Goal: Communication & Community: Answer question/provide support

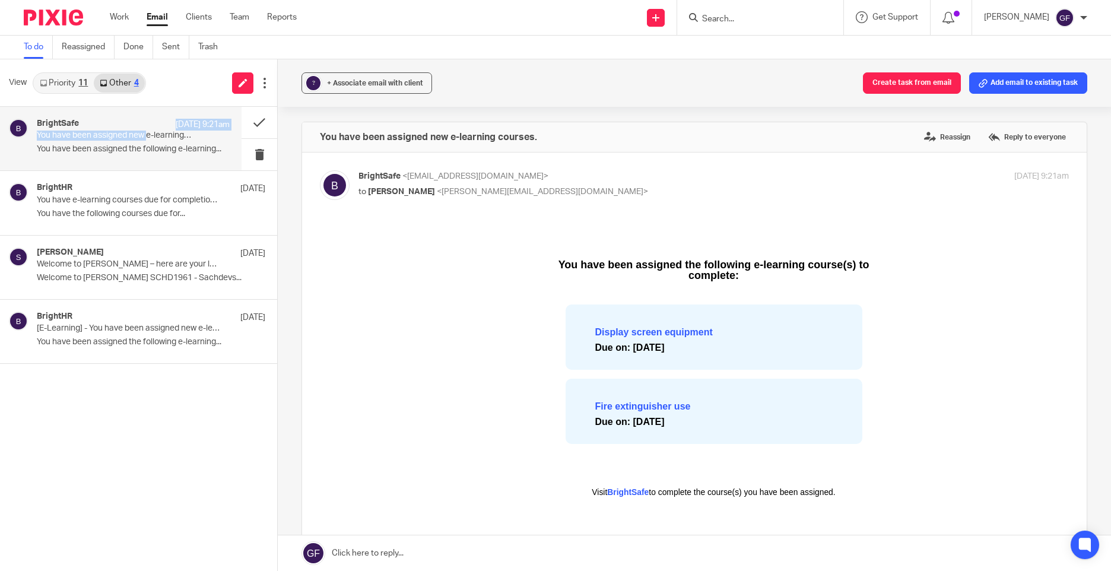
click at [79, 83] on div "11" at bounding box center [82, 83] width 9 height 8
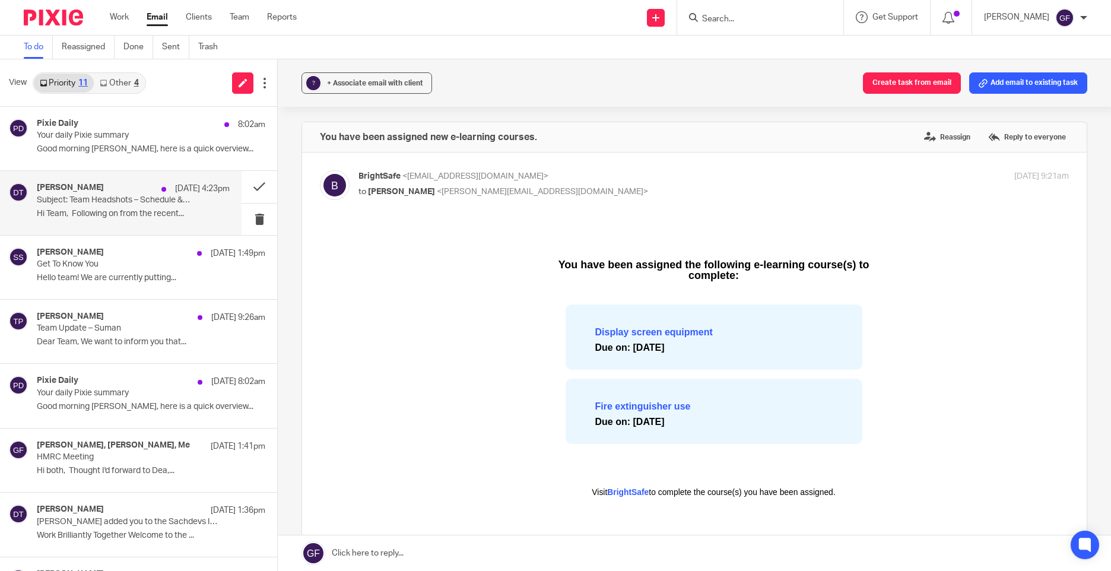
click at [77, 193] on h4 "[PERSON_NAME]" at bounding box center [70, 188] width 67 height 10
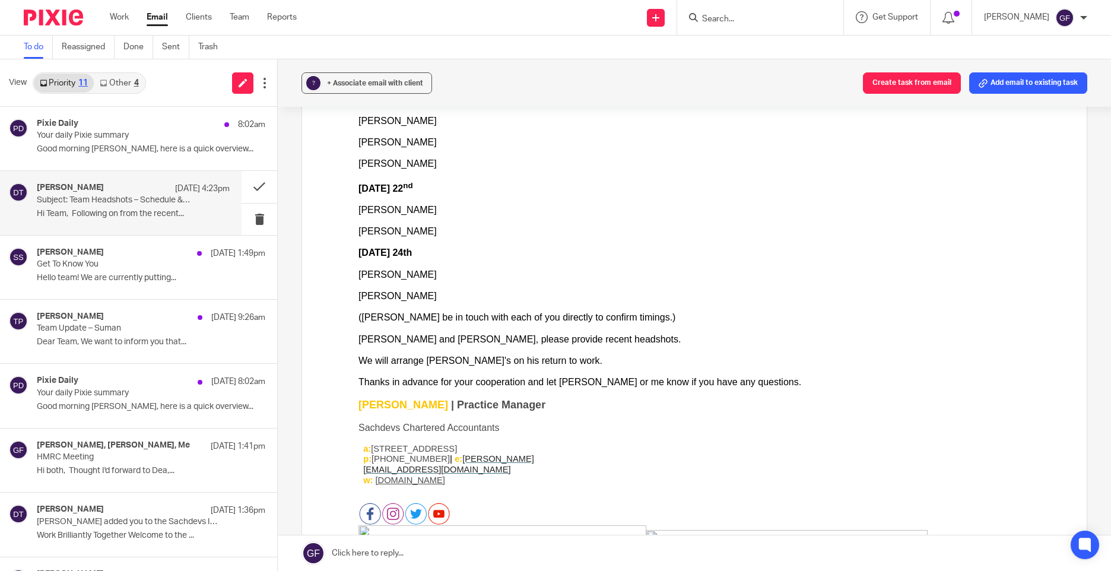
scroll to position [356, 0]
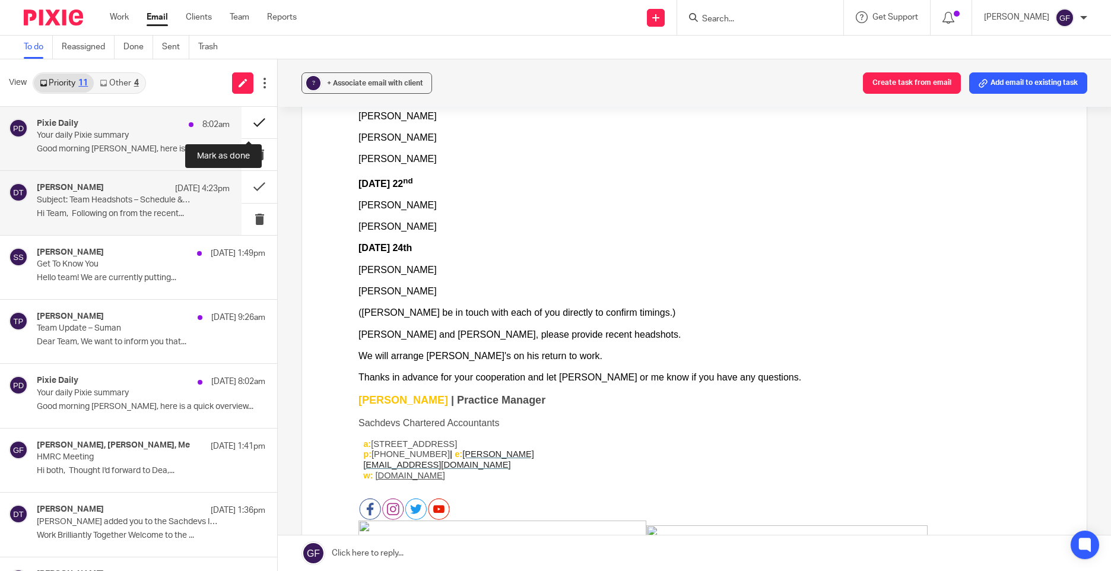
click at [243, 113] on button at bounding box center [259, 122] width 36 height 31
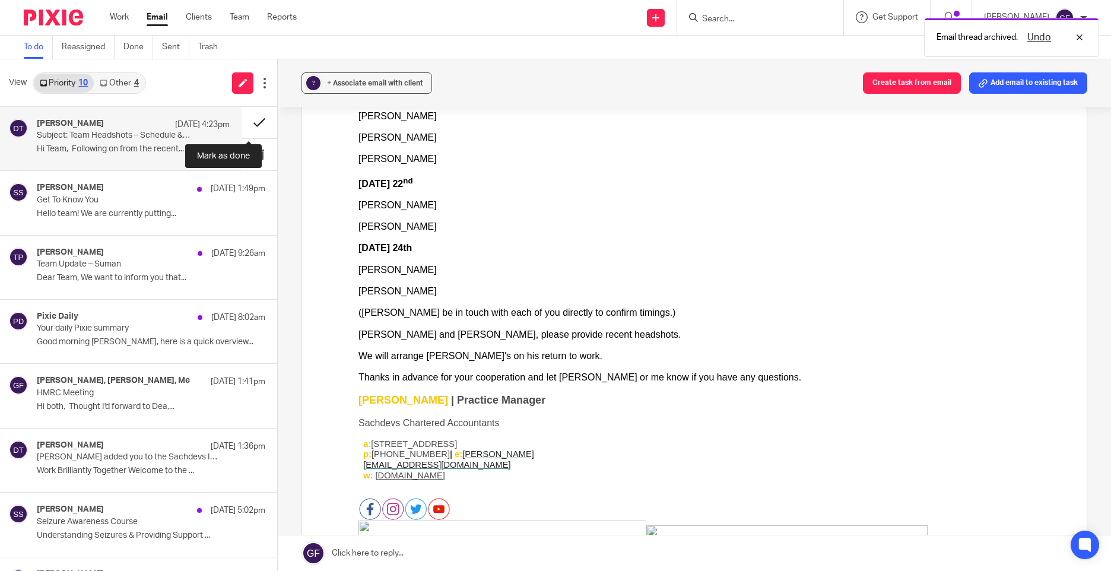
click at [241, 117] on button at bounding box center [259, 122] width 36 height 31
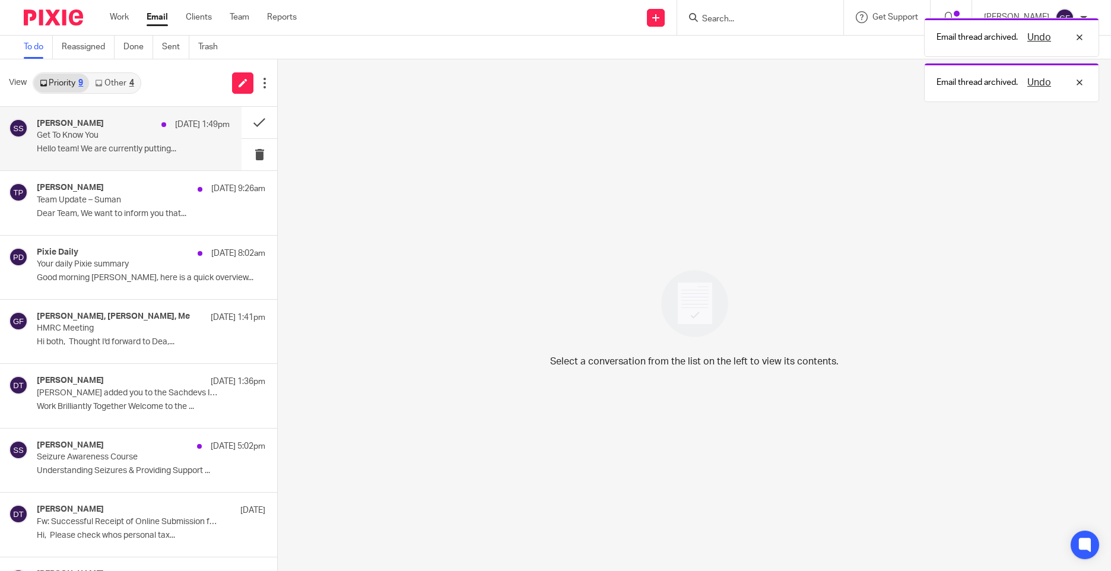
click at [72, 144] on p "Hello team! We are currently putting..." at bounding box center [133, 149] width 193 height 10
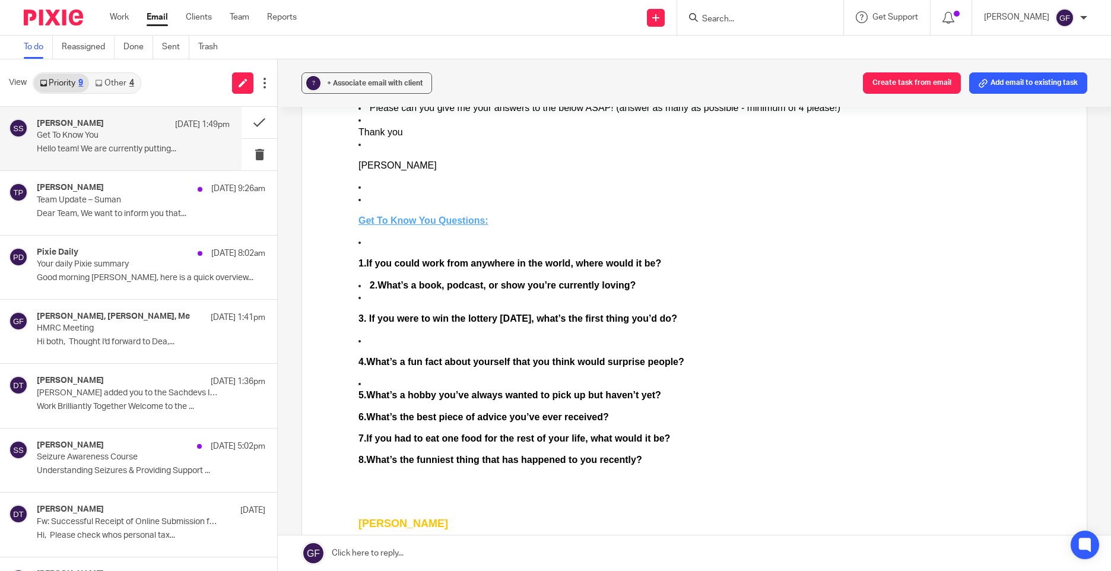
scroll to position [297, 0]
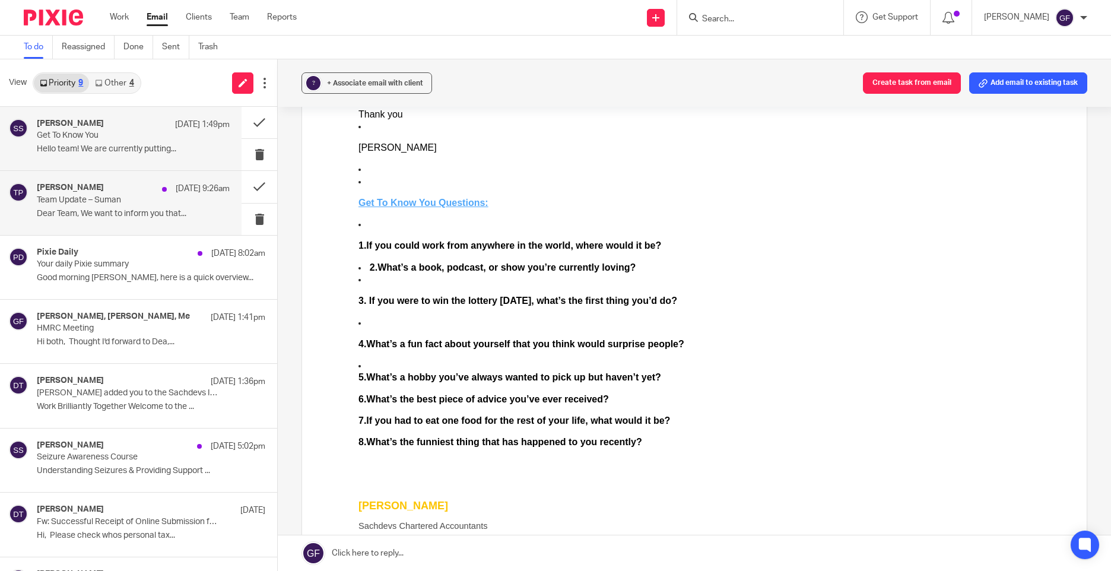
click at [104, 217] on p "Dear Team, We want to inform you that..." at bounding box center [133, 214] width 193 height 10
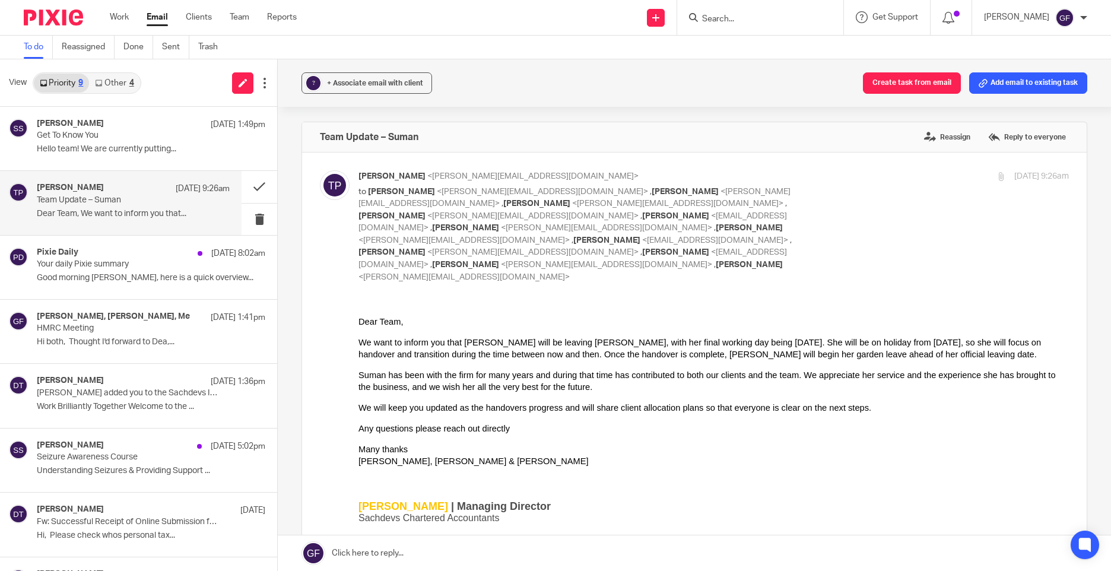
scroll to position [0, 0]
click at [243, 185] on button at bounding box center [259, 186] width 36 height 31
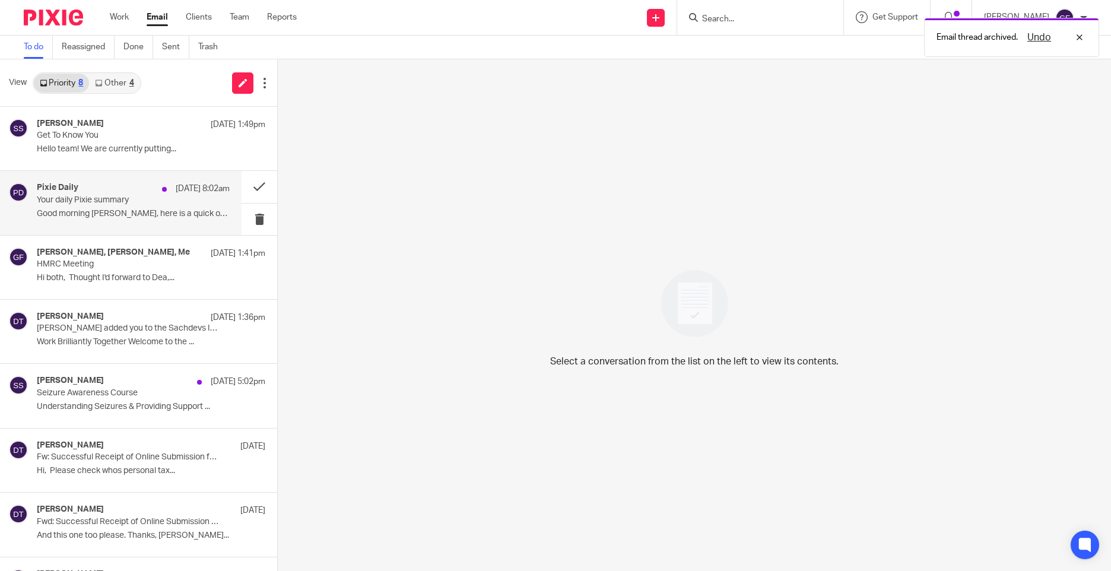
click at [39, 227] on div "Pixie Daily [DATE] 8:02am Your daily Pixie summary Good morning [PERSON_NAME], …" at bounding box center [120, 202] width 241 height 63
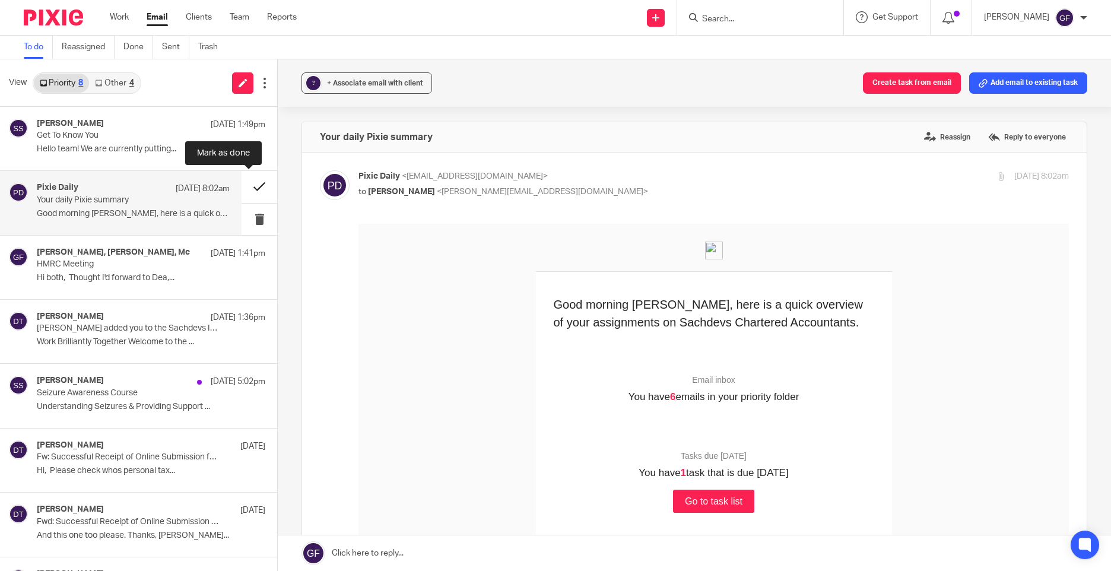
click at [252, 190] on button at bounding box center [259, 186] width 36 height 31
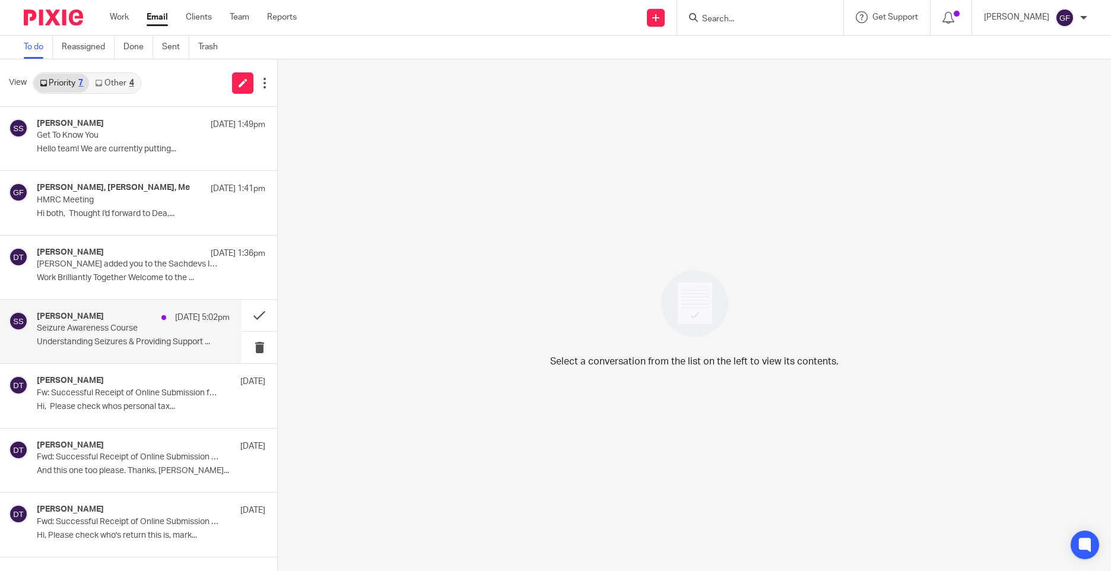
drag, startPoint x: 115, startPoint y: 285, endPoint x: 120, endPoint y: 322, distance: 36.5
click at [115, 291] on div "[PERSON_NAME] [DATE] 1:36pm [PERSON_NAME] added you to the Sachdevs Internal gr…" at bounding box center [138, 267] width 277 height 63
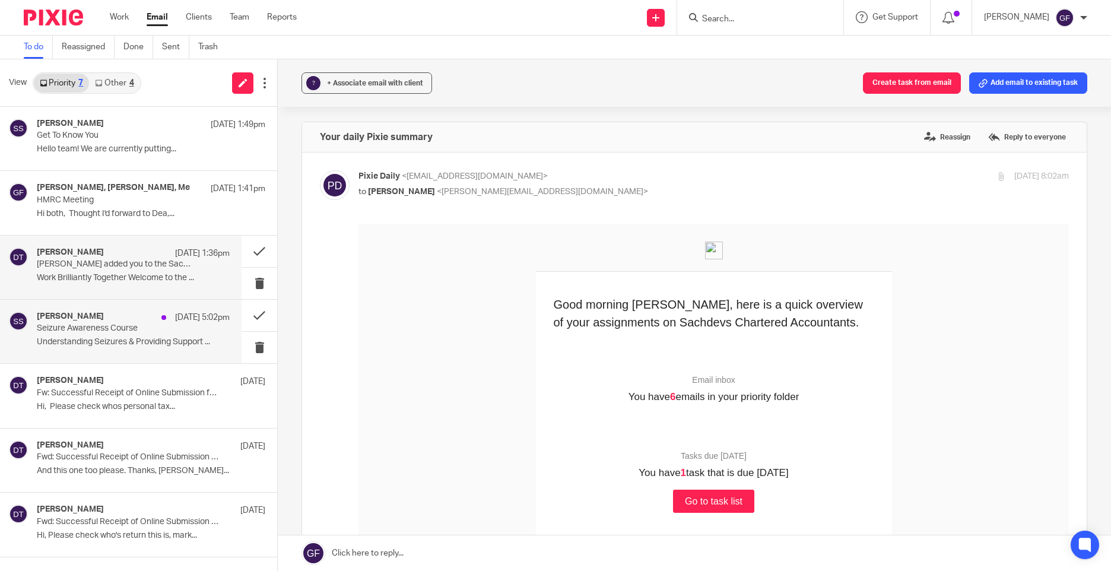
click at [122, 341] on p "Understanding Seizures & Providing Support ..." at bounding box center [133, 342] width 193 height 10
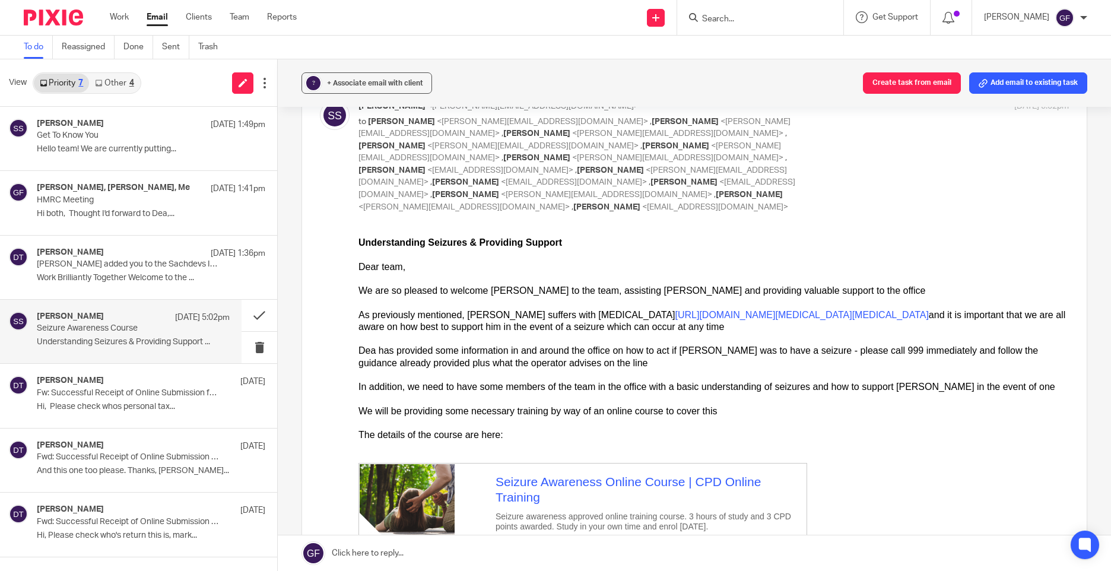
scroll to position [237, 0]
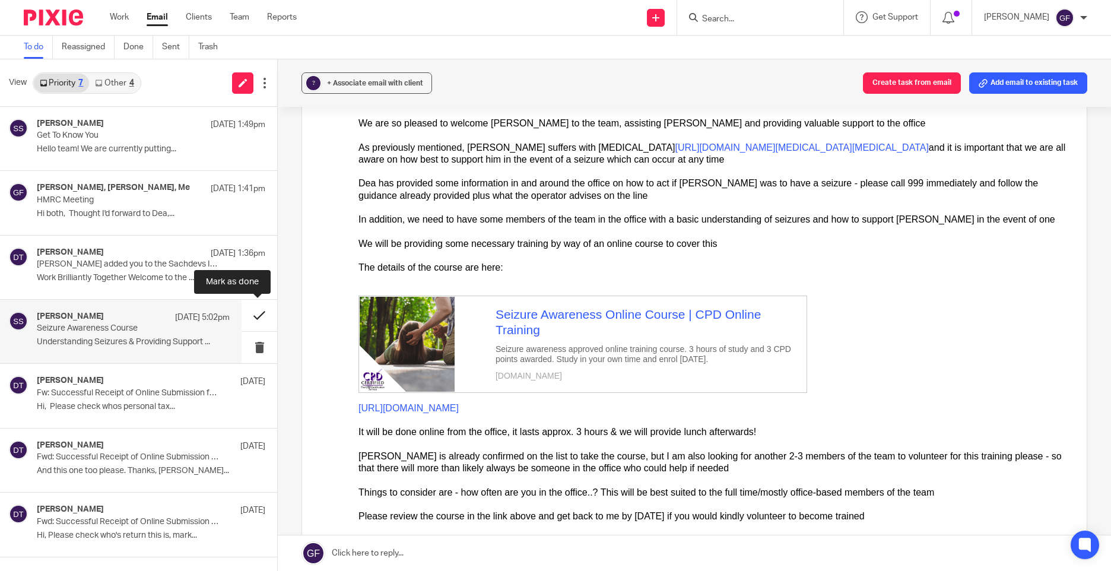
click at [250, 318] on button at bounding box center [259, 315] width 36 height 31
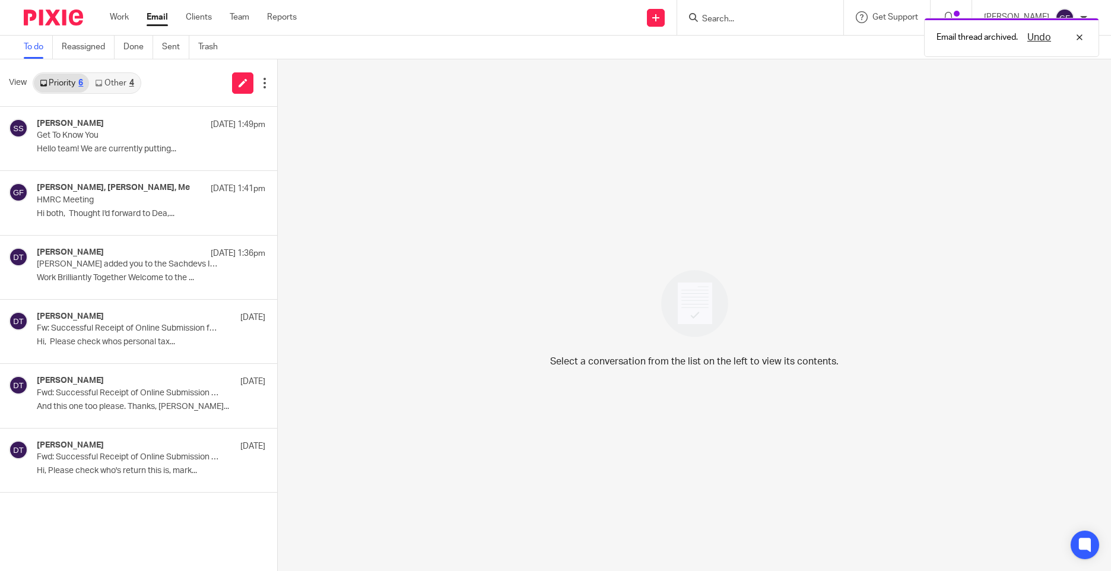
click at [115, 86] on link "Other 4" at bounding box center [114, 83] width 50 height 19
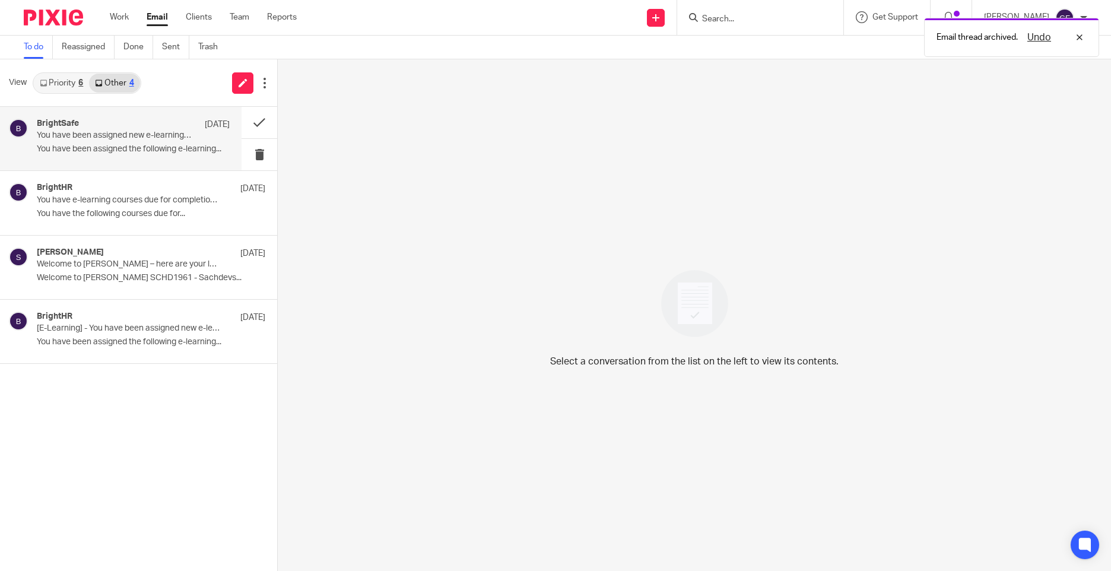
click at [87, 141] on div "BrightSafe [DATE] You have been assigned new e-learning courses. You have been …" at bounding box center [133, 139] width 193 height 40
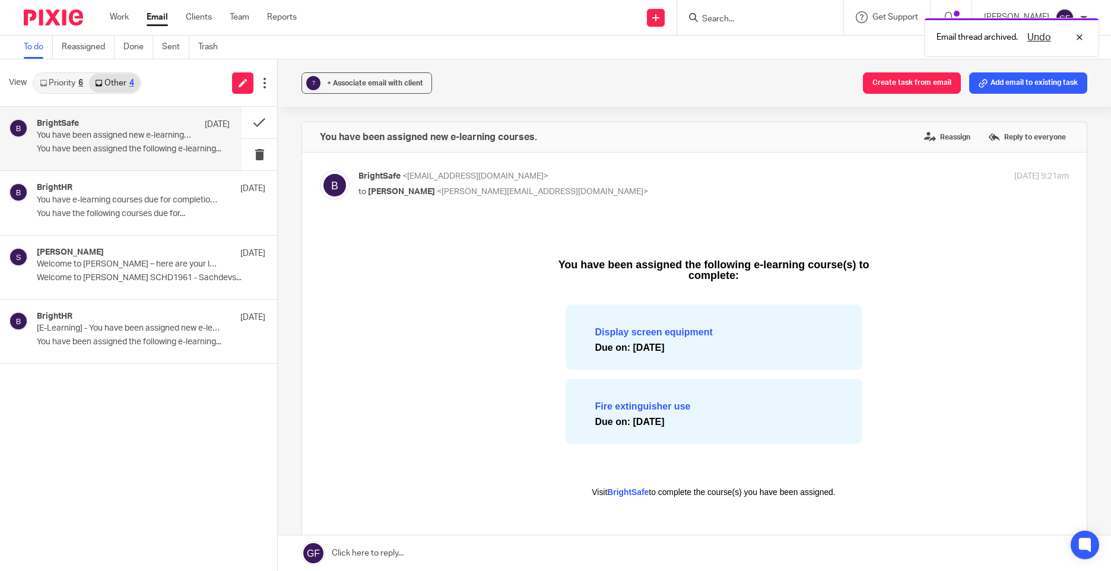
scroll to position [0, 0]
click at [55, 81] on link "Priority 6" at bounding box center [61, 83] width 55 height 19
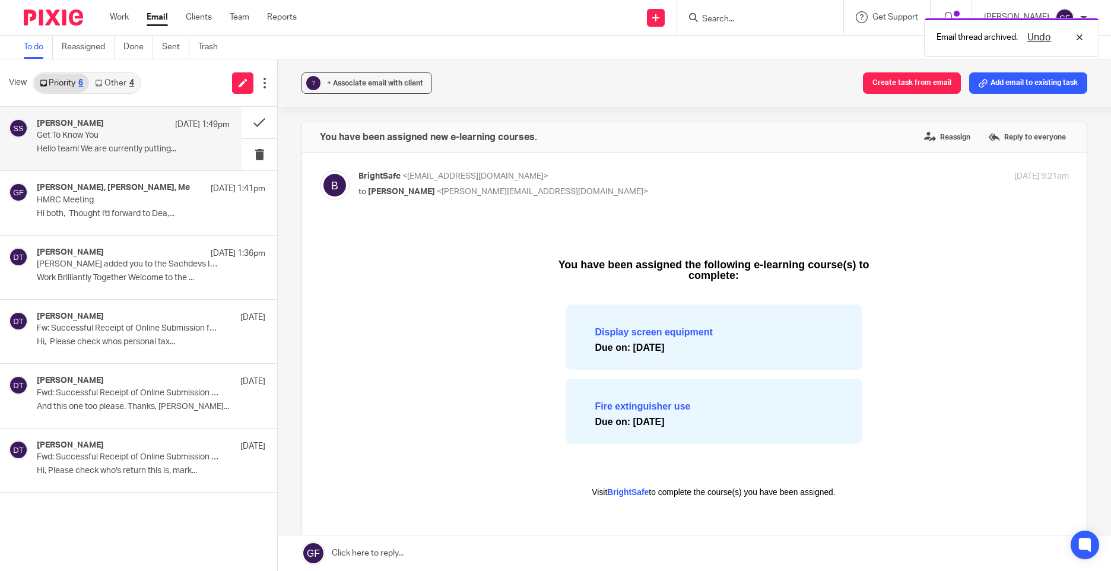
click at [74, 147] on p "Hello team! We are currently putting..." at bounding box center [133, 149] width 193 height 10
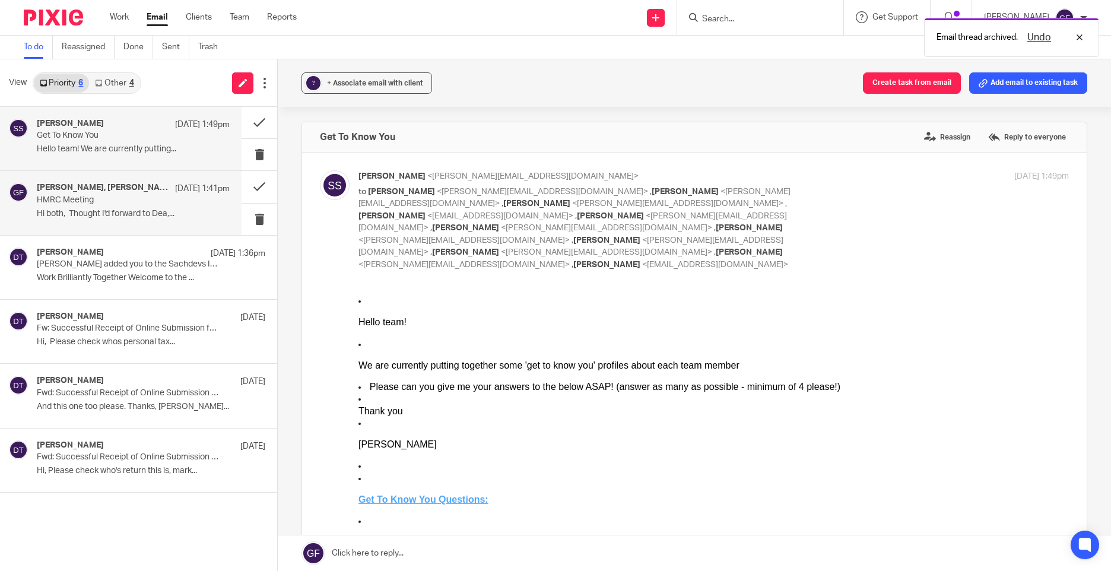
click at [75, 219] on div "[PERSON_NAME], [PERSON_NAME], Me [DATE] 1:41pm HMRC Meeting Hi both, Thought I'…" at bounding box center [133, 203] width 193 height 40
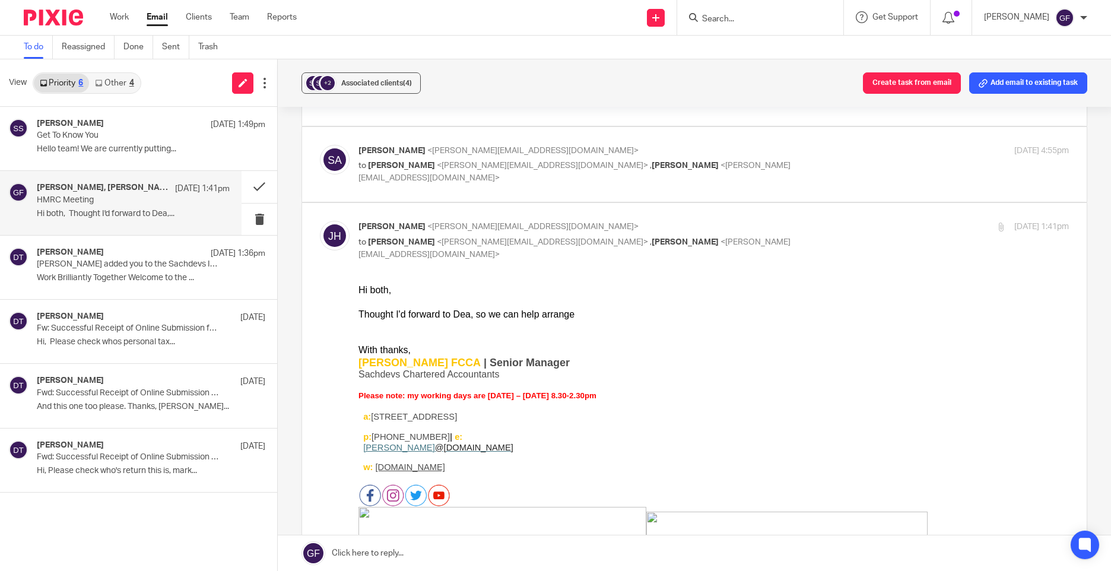
scroll to position [119, 0]
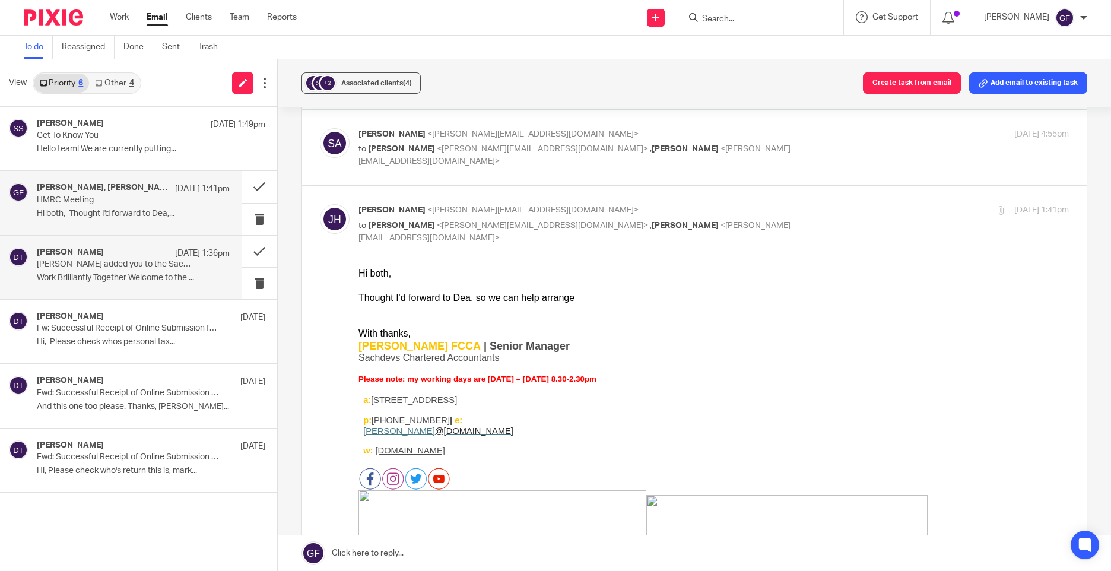
click at [146, 267] on p "[PERSON_NAME] added you to the Sachdevs Internal group" at bounding box center [114, 264] width 154 height 10
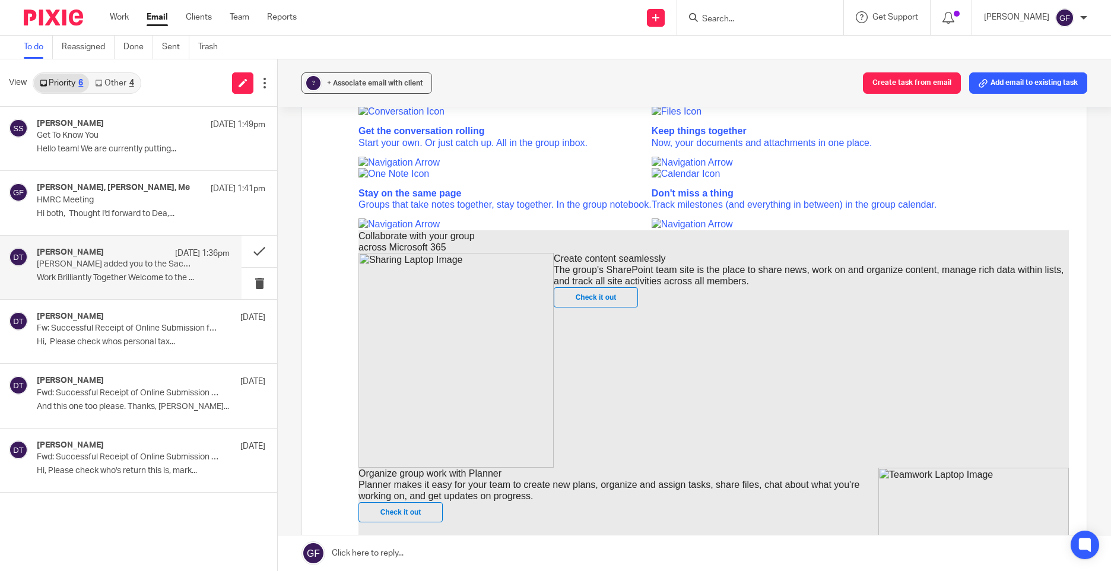
scroll to position [415, 0]
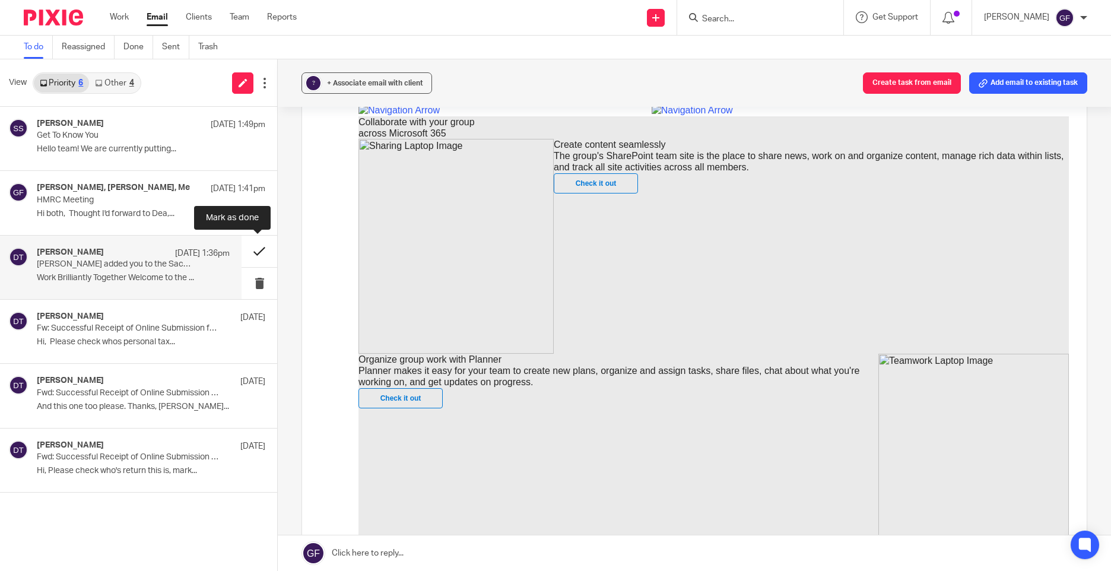
click at [265, 248] on button at bounding box center [259, 251] width 36 height 31
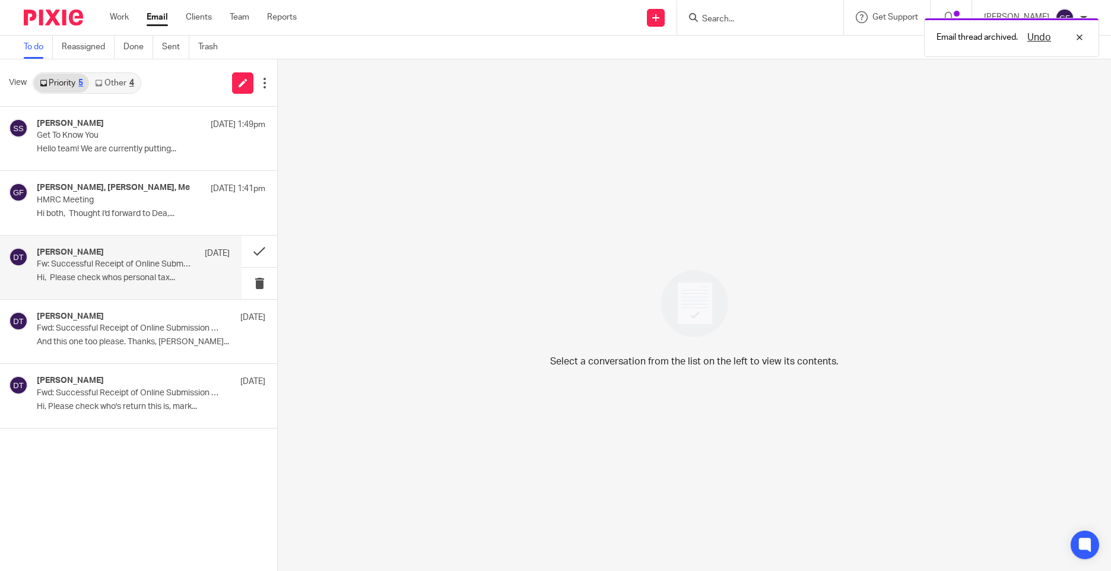
click at [147, 247] on div "[PERSON_NAME] [DATE]" at bounding box center [133, 253] width 193 height 12
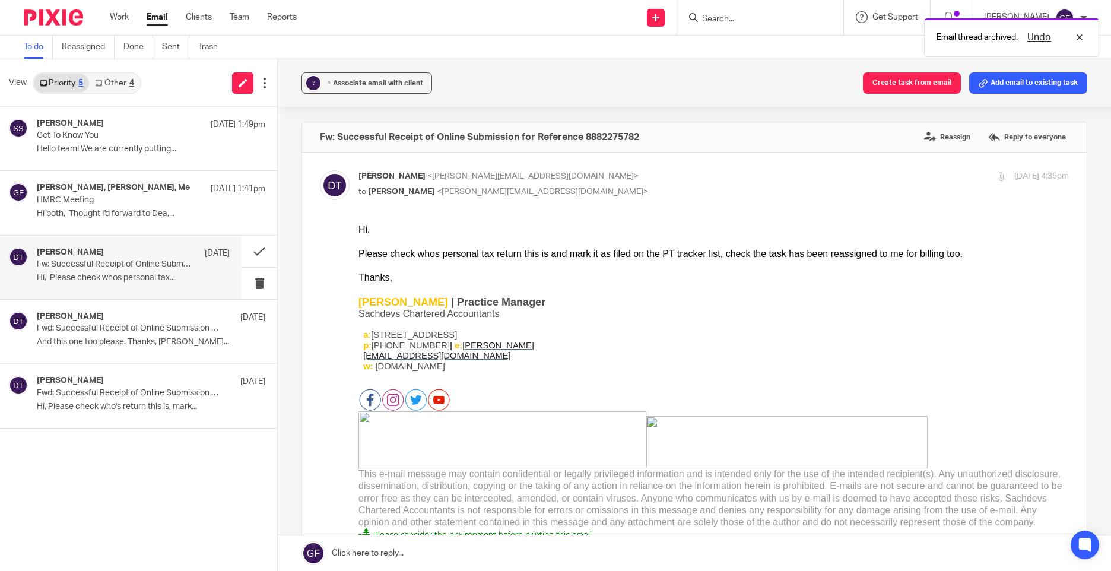
scroll to position [0, 0]
click at [156, 321] on div "[PERSON_NAME] [DATE]" at bounding box center [133, 318] width 193 height 12
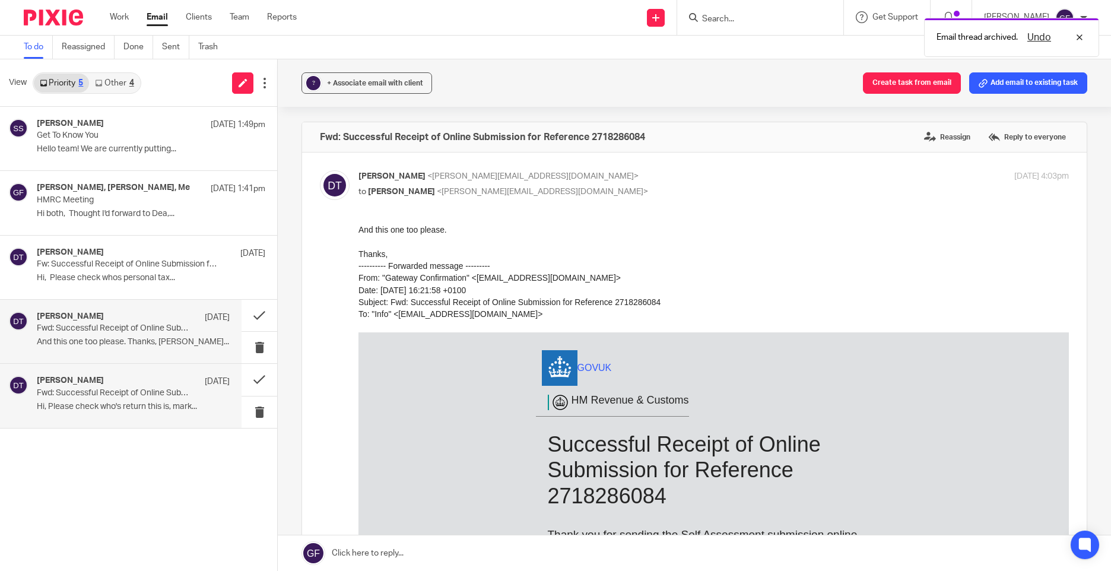
click at [129, 406] on p "Hi, Please check who's return this is, mark..." at bounding box center [133, 407] width 193 height 10
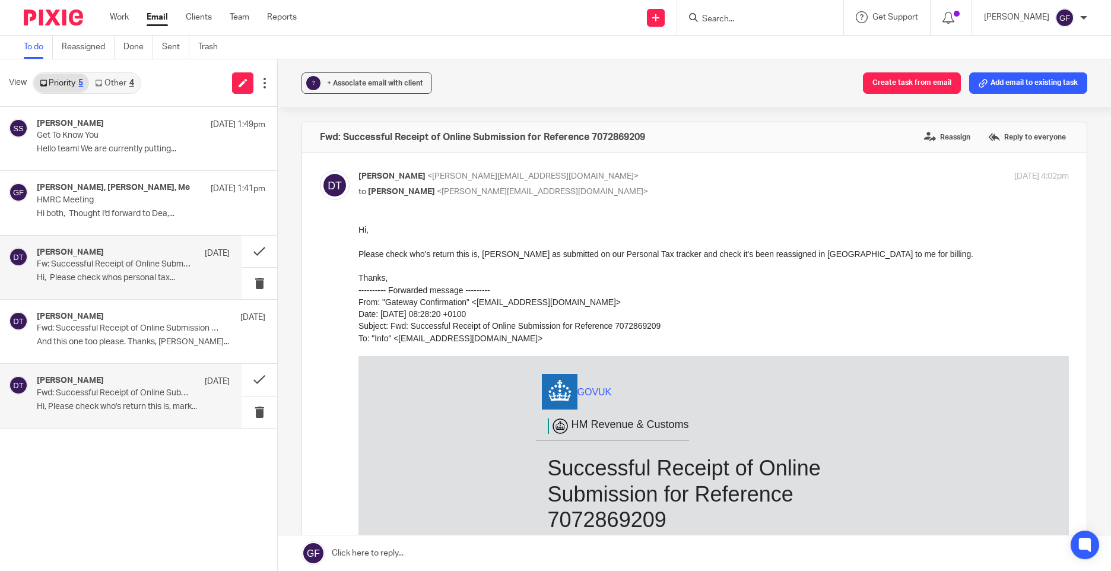
click at [106, 267] on p "Fw: Successful Receipt of Online Submission for Reference 8882275782" at bounding box center [114, 264] width 154 height 10
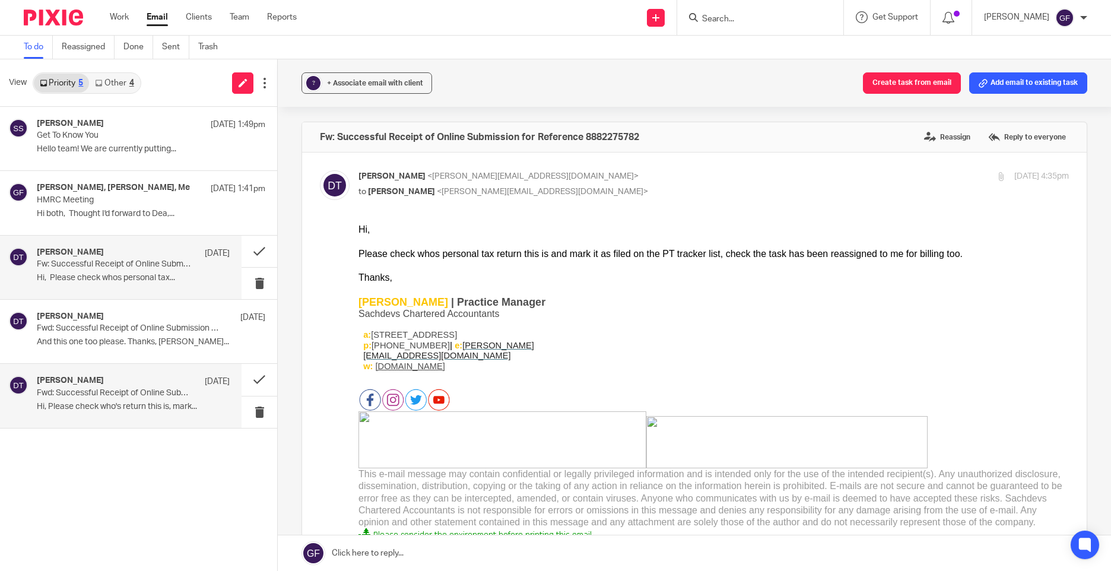
click at [84, 386] on div "[PERSON_NAME] [DATE]" at bounding box center [133, 382] width 193 height 12
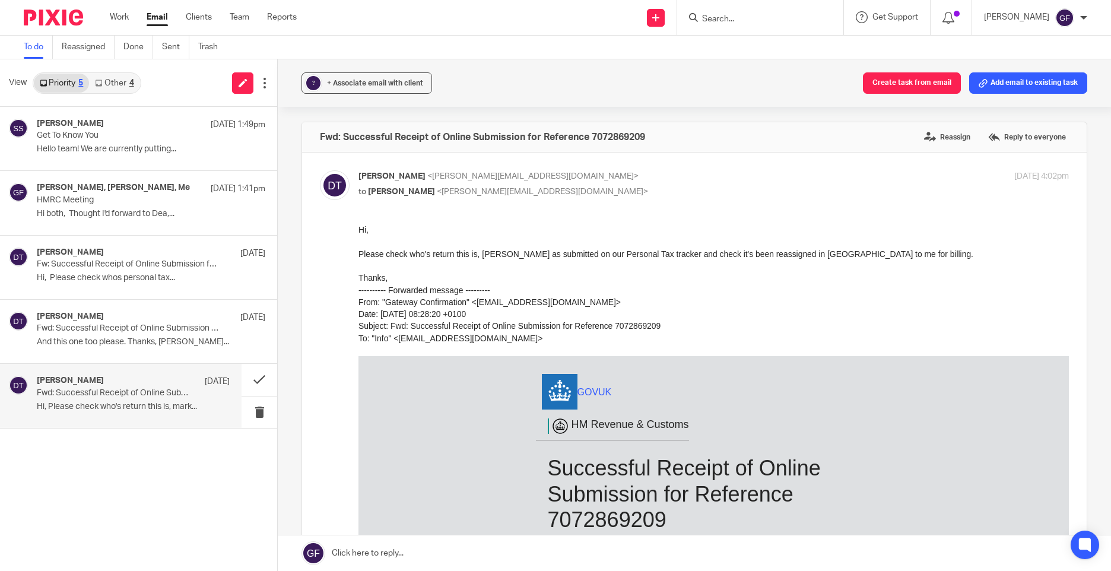
scroll to position [415, 0]
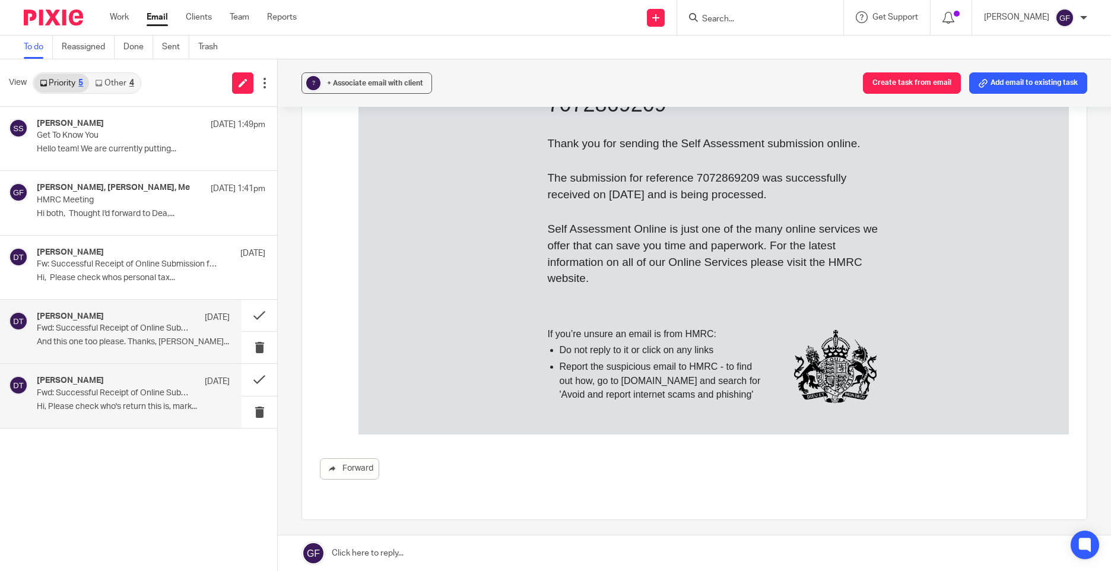
click at [98, 313] on h4 "[PERSON_NAME]" at bounding box center [70, 317] width 67 height 10
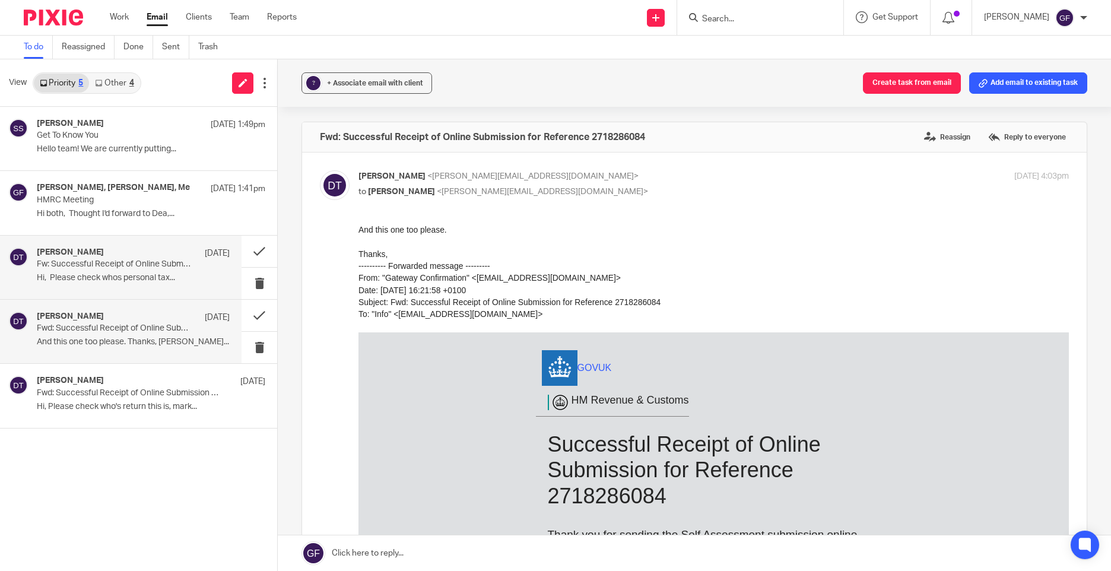
scroll to position [0, 0]
click at [117, 274] on p "Hi, Please check whos personal tax..." at bounding box center [133, 278] width 193 height 10
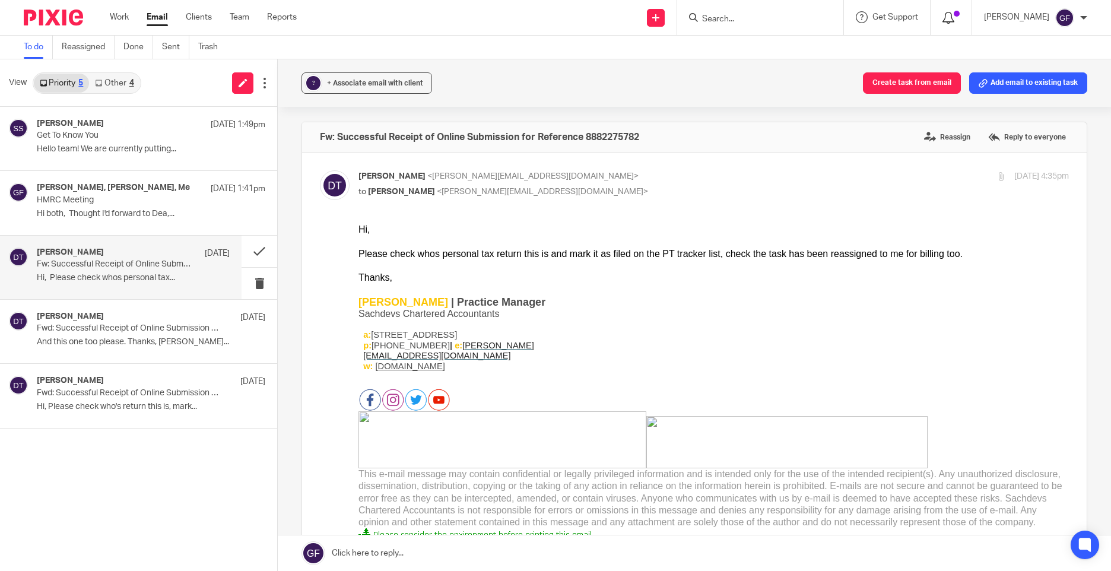
click at [954, 22] on icon at bounding box center [948, 18] width 12 height 12
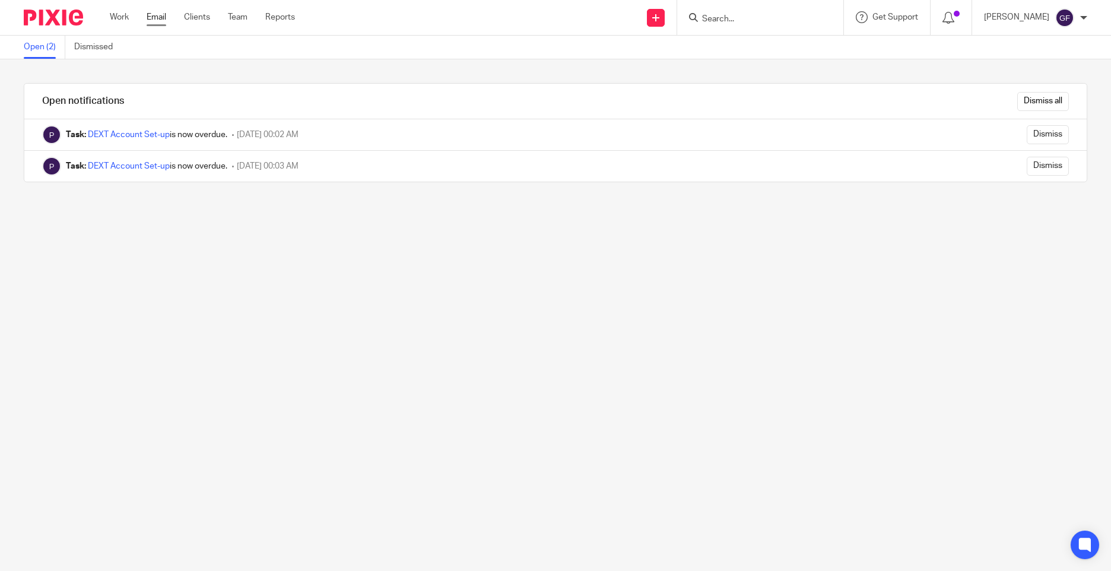
click at [155, 17] on link "Email" at bounding box center [157, 17] width 20 height 12
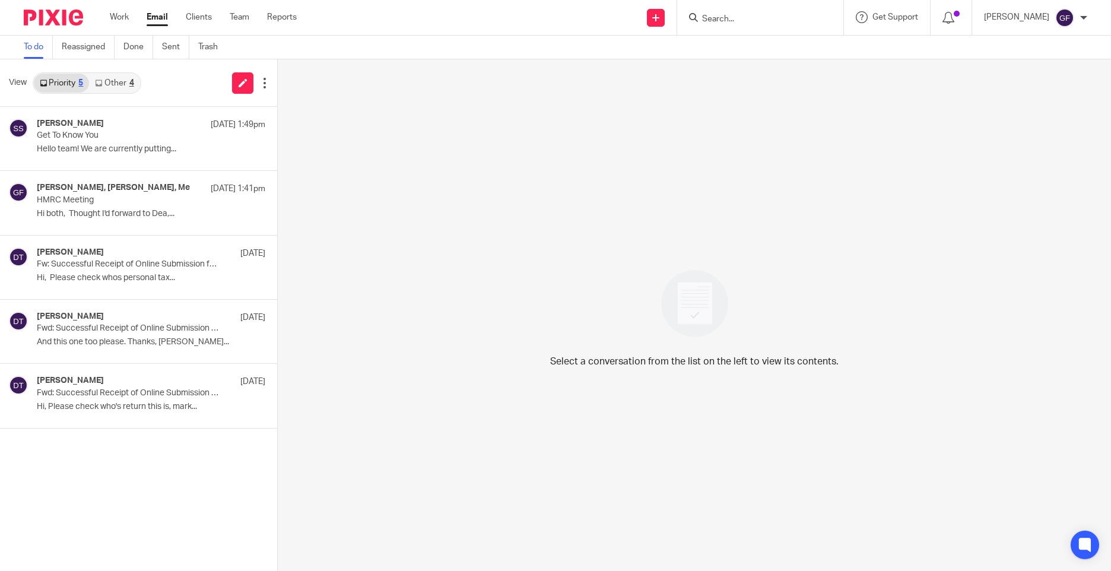
click at [88, 81] on link "Priority 5" at bounding box center [61, 83] width 55 height 19
click at [104, 85] on link "Other 4" at bounding box center [114, 83] width 50 height 19
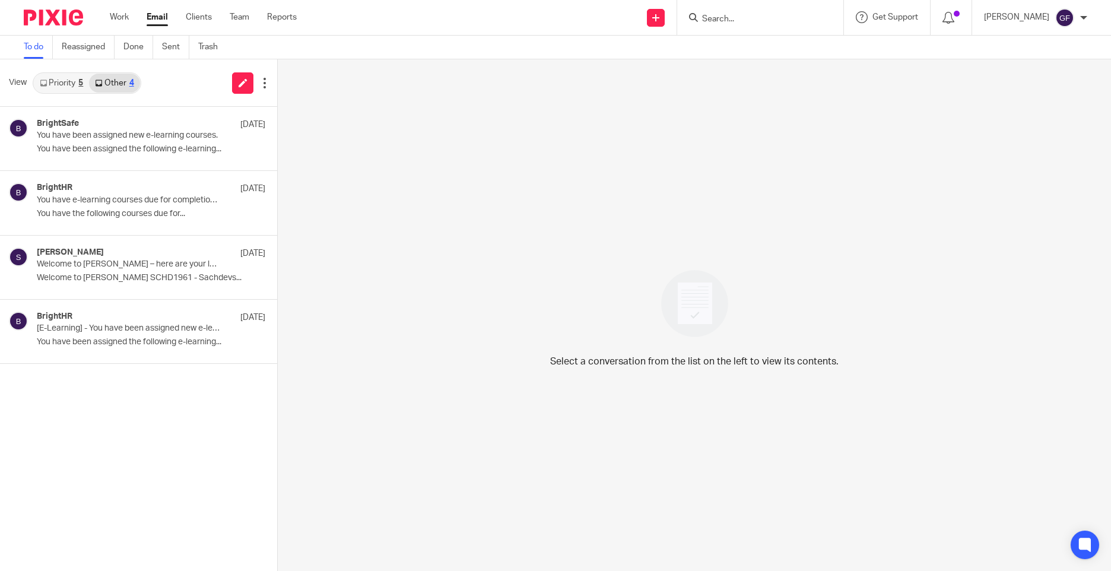
click at [408, 244] on div "Select a conversation from the list on the left to view its contents." at bounding box center [694, 314] width 833 height 511
click at [62, 80] on link "Priority 5" at bounding box center [61, 83] width 55 height 19
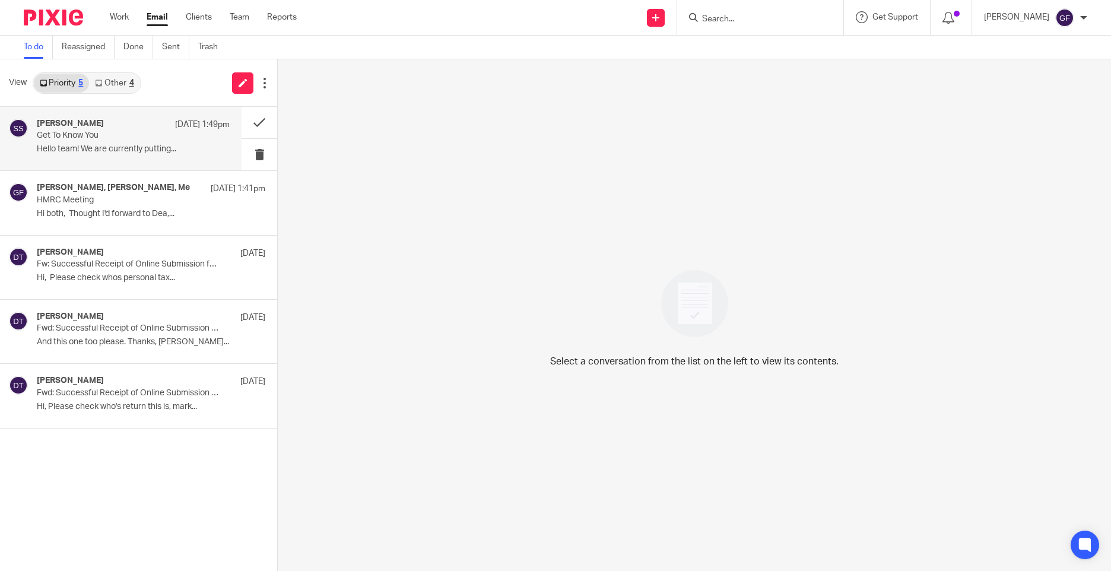
click at [104, 127] on div "Sonia Sachdev 17 Sep 1:49pm" at bounding box center [133, 125] width 193 height 12
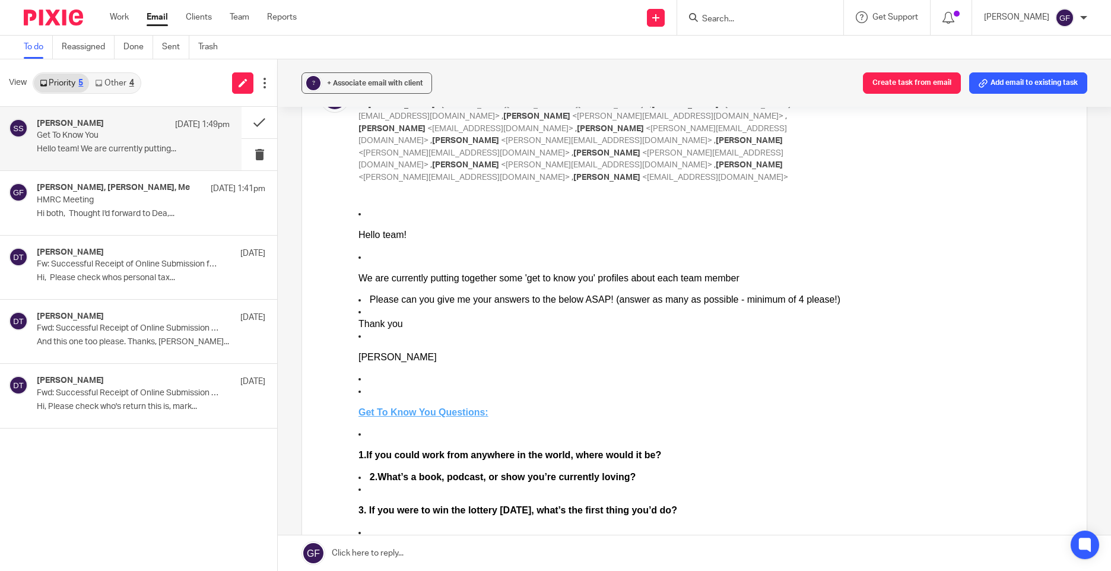
scroll to position [178, 0]
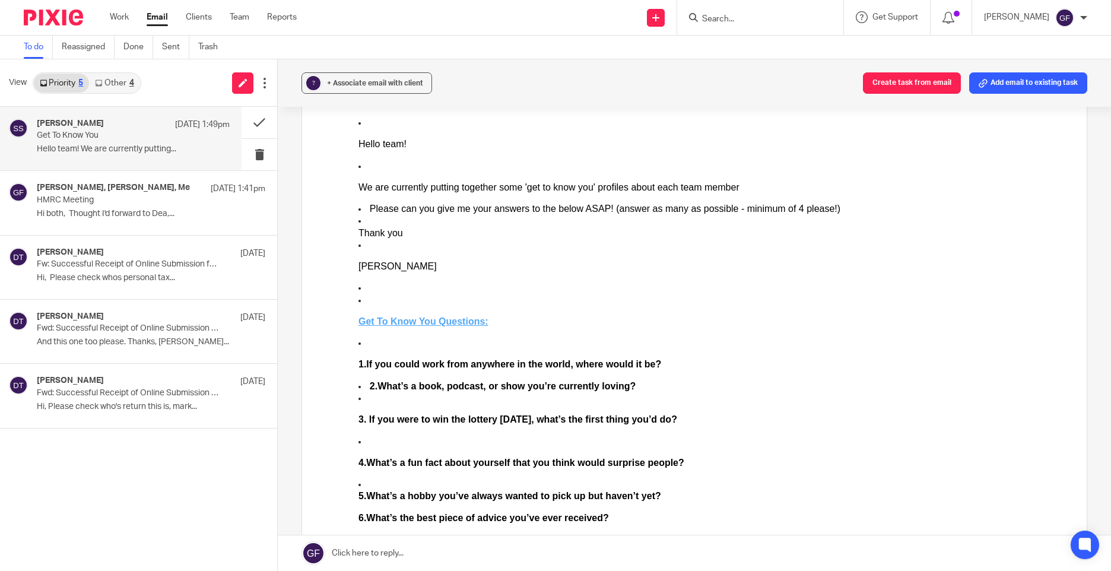
click at [433, 322] on u "Get To Know You Questions:" at bounding box center [423, 321] width 130 height 10
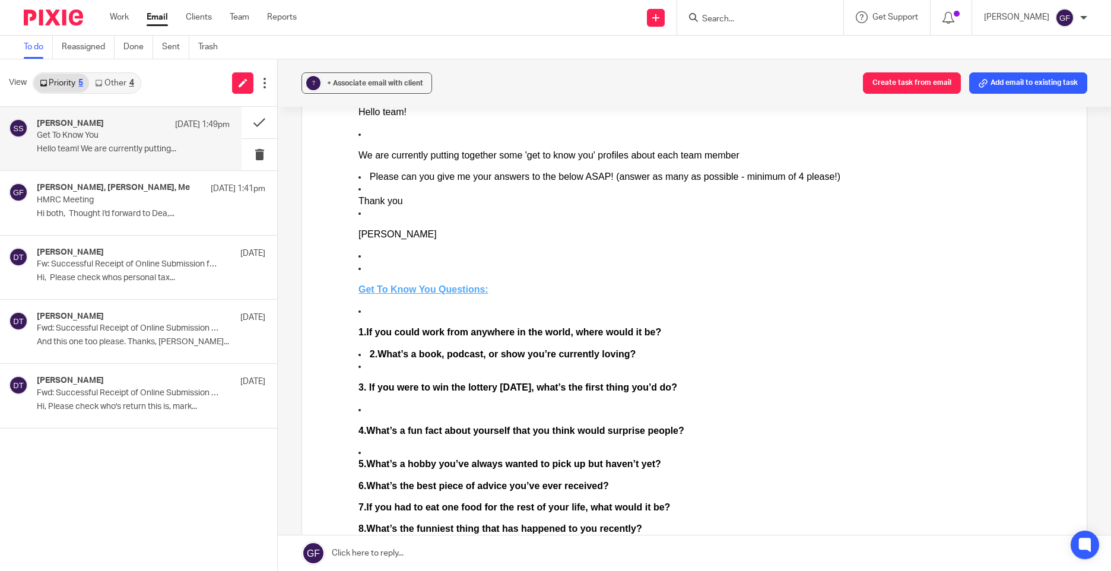
scroll to position [297, 0]
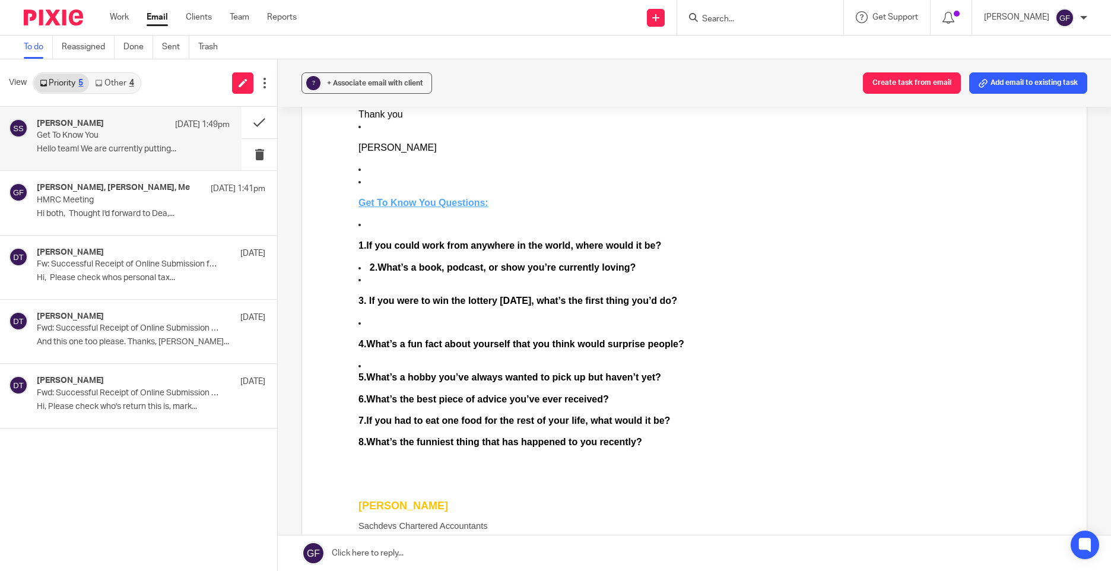
click at [429, 145] on div "[PERSON_NAME]" at bounding box center [713, 148] width 710 height 12
click at [581, 195] on li "Get To Know You Questions:" at bounding box center [713, 193] width 710 height 34
click at [129, 87] on link "Other 4" at bounding box center [114, 83] width 50 height 19
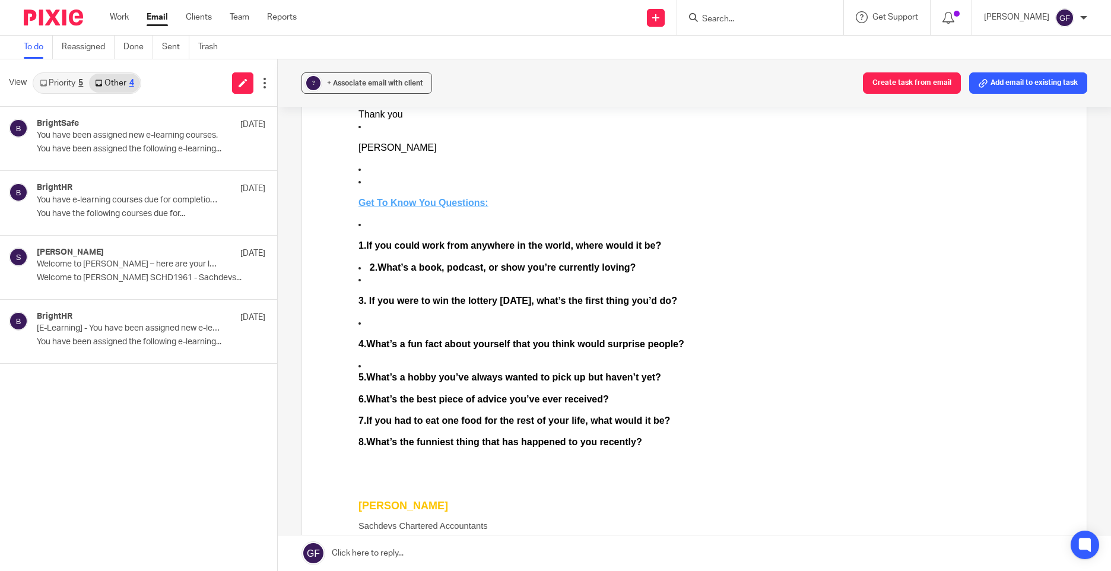
click at [54, 80] on link "Priority 5" at bounding box center [61, 83] width 55 height 19
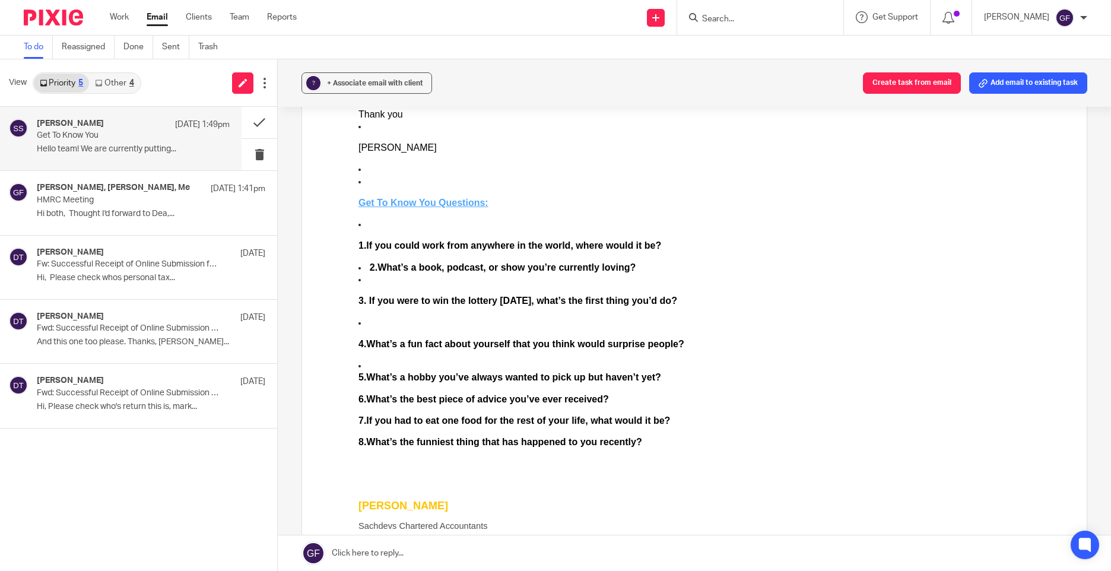
click at [654, 401] on div "6.What’s the best piece of advice you’ve ever received?" at bounding box center [713, 399] width 710 height 12
click at [873, 267] on li "2.What’s a book, podcast, or show you’re currently loving?" at bounding box center [713, 268] width 710 height 12
